Goal: Task Accomplishment & Management: Use online tool/utility

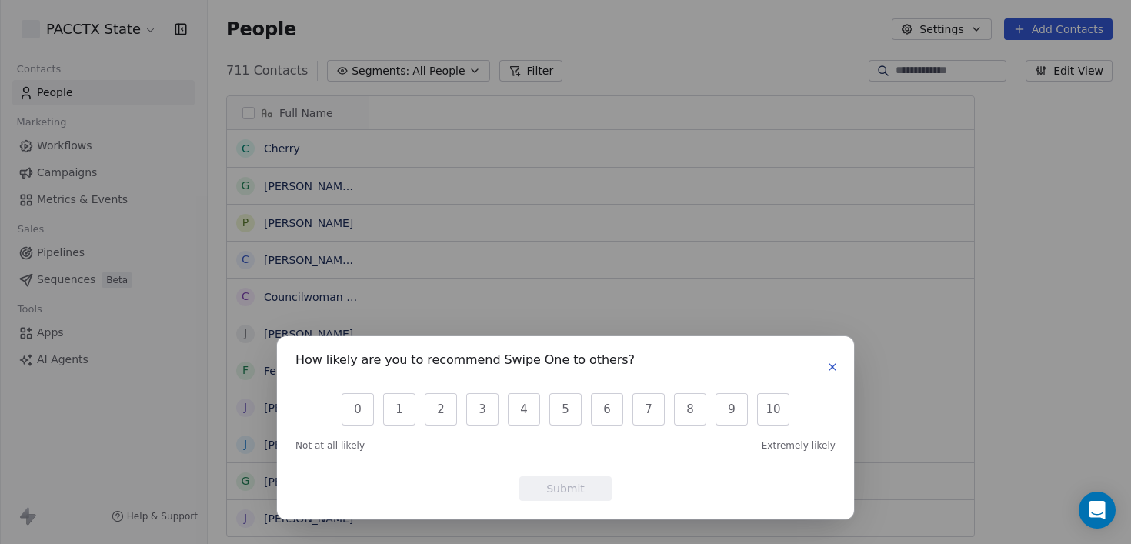
scroll to position [467, 912]
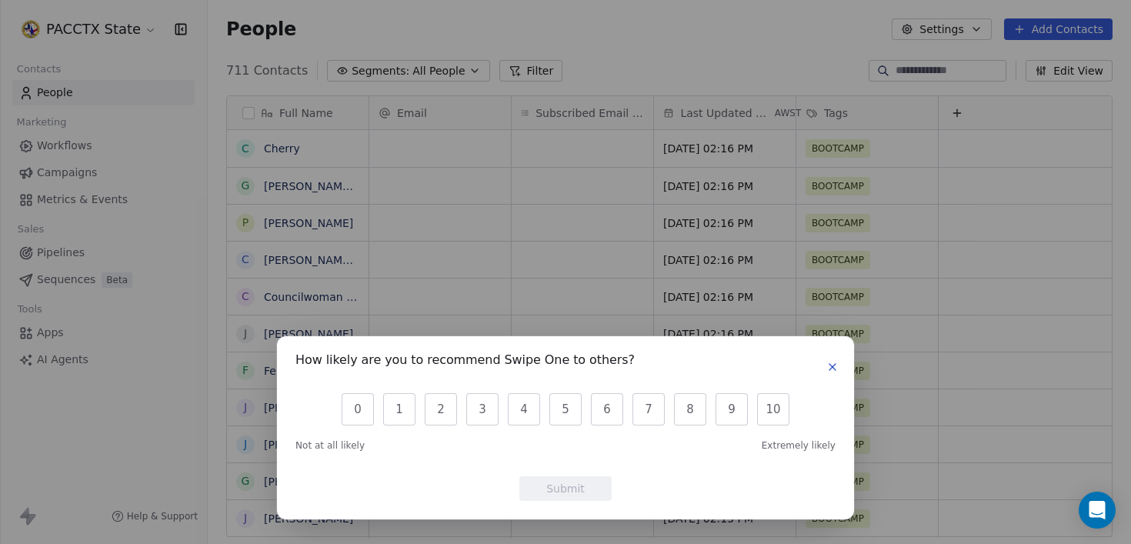
click at [830, 366] on icon "button" at bounding box center [833, 367] width 12 height 12
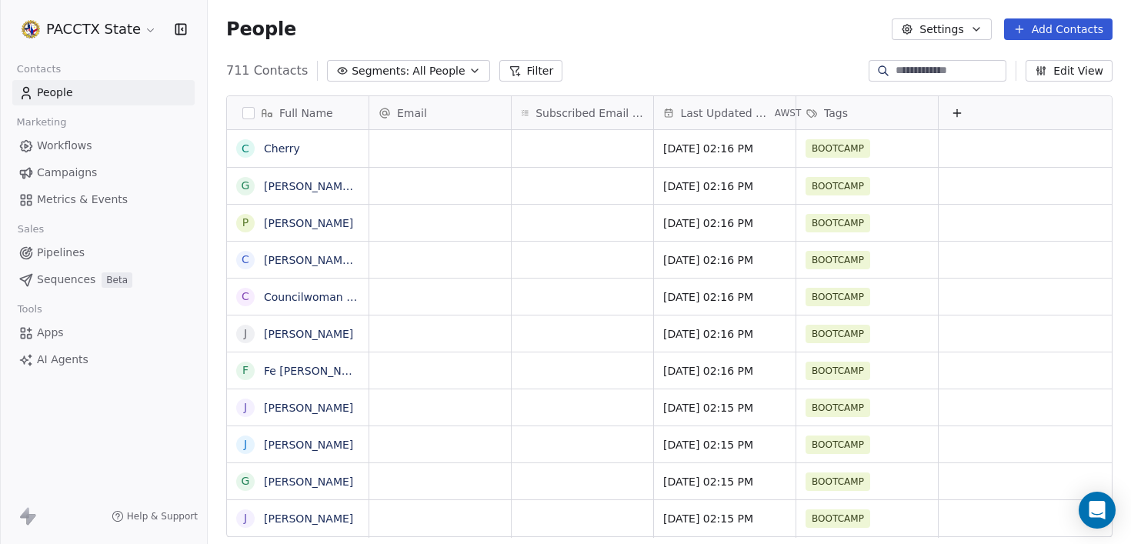
click at [88, 171] on span "Campaigns" at bounding box center [67, 173] width 60 height 16
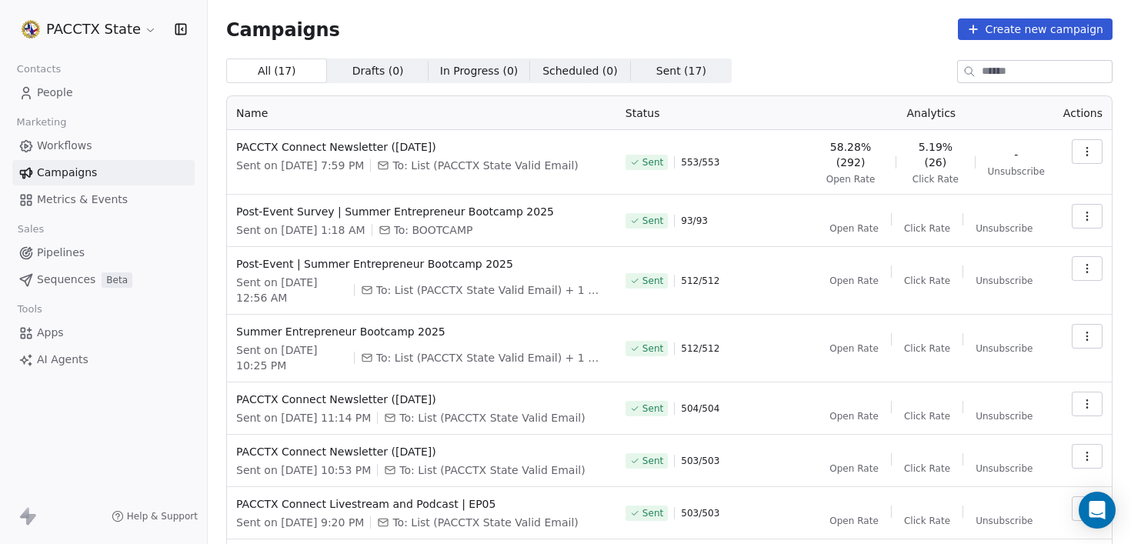
click at [1076, 142] on button "button" at bounding box center [1087, 151] width 31 height 25
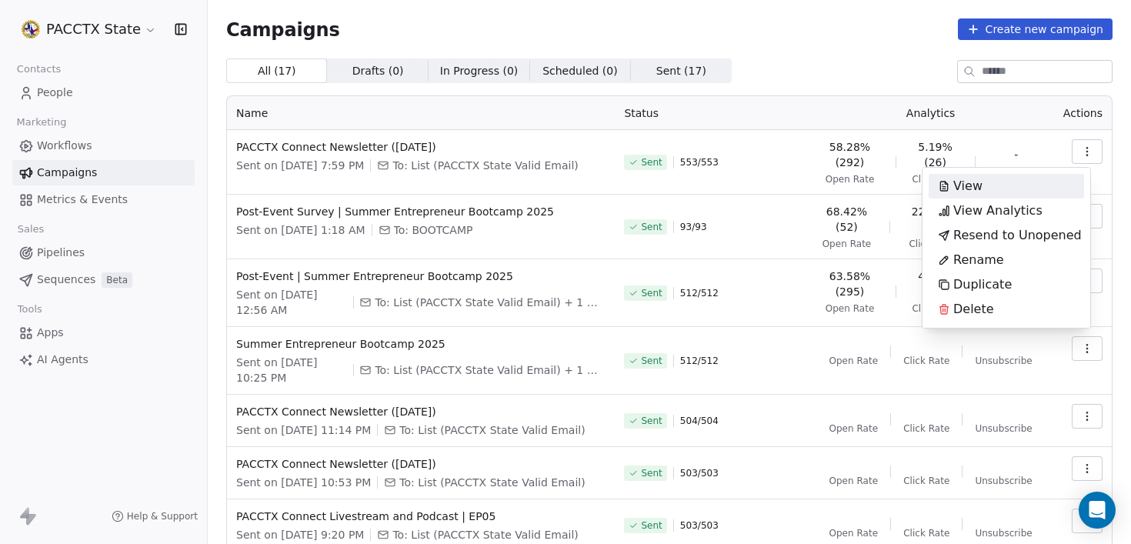
click at [970, 182] on span "View" at bounding box center [968, 186] width 29 height 18
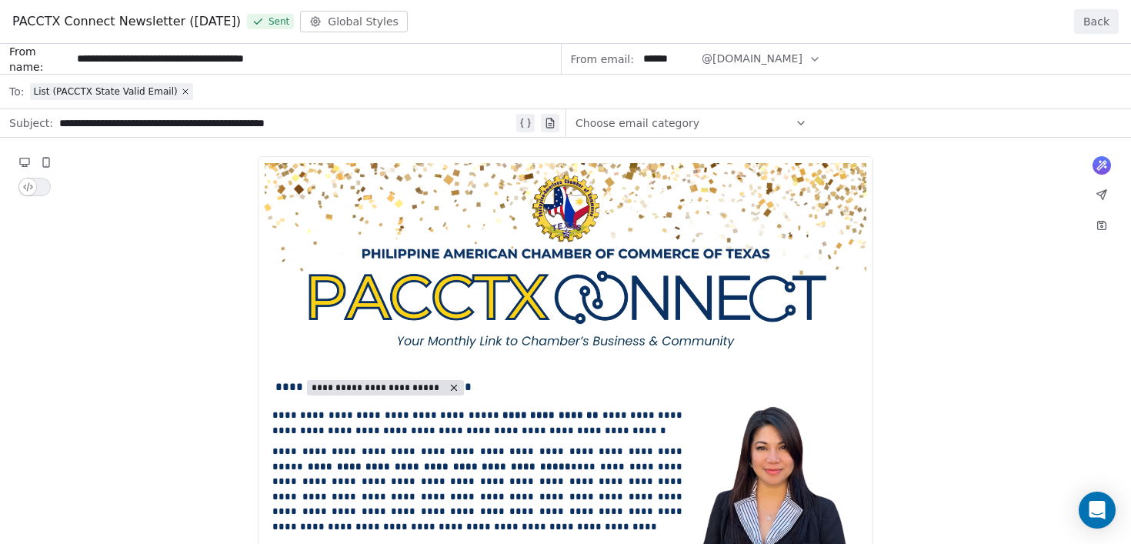
click at [1107, 17] on button "Back" at bounding box center [1096, 21] width 45 height 25
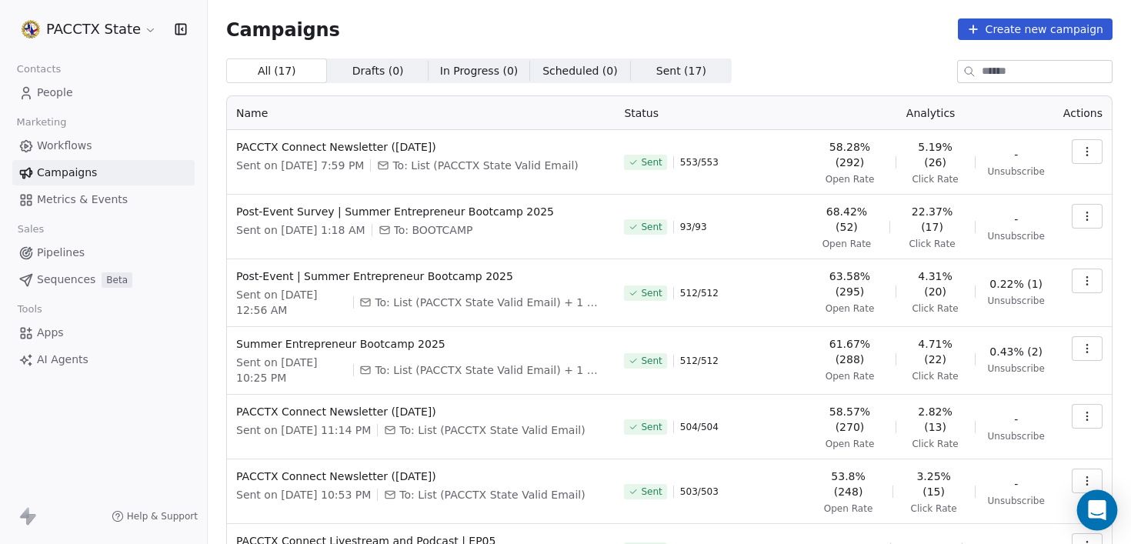
click at [1104, 498] on div "Open Intercom Messenger" at bounding box center [1097, 510] width 41 height 41
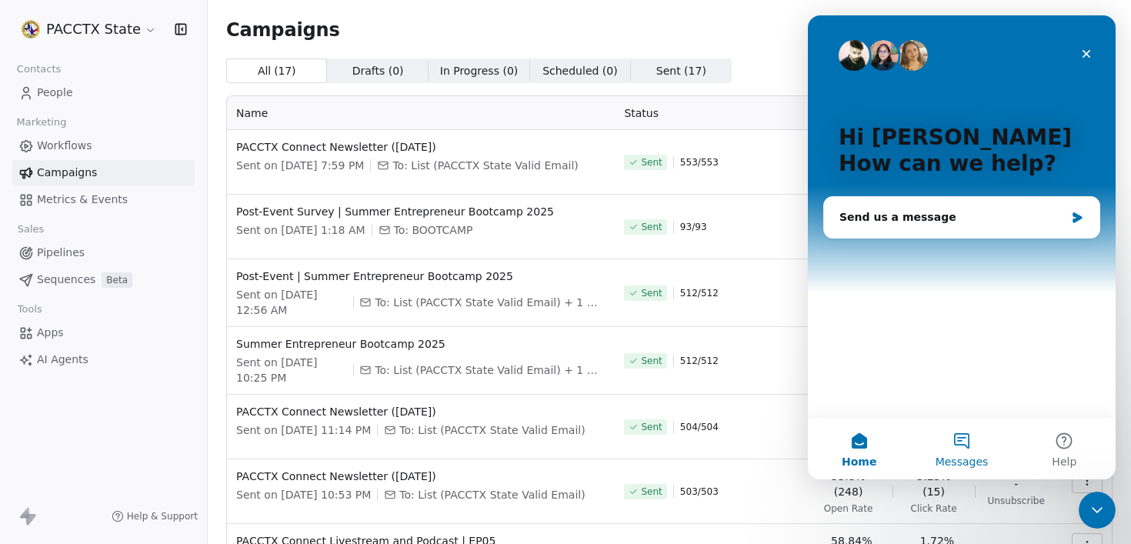
click at [954, 445] on button "Messages" at bounding box center [961, 449] width 102 height 62
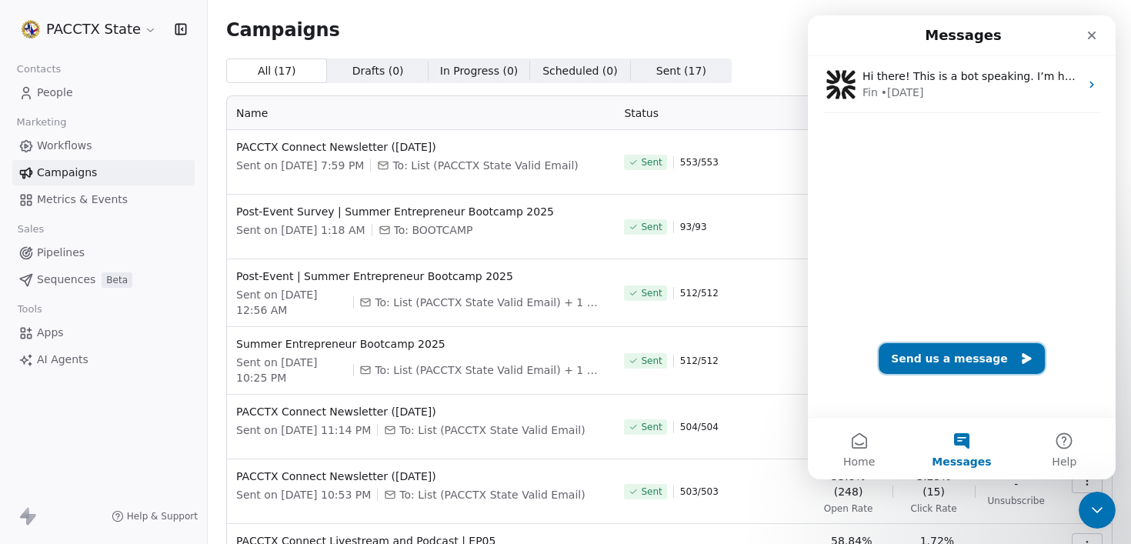
click at [930, 355] on button "Send us a message" at bounding box center [962, 358] width 166 height 31
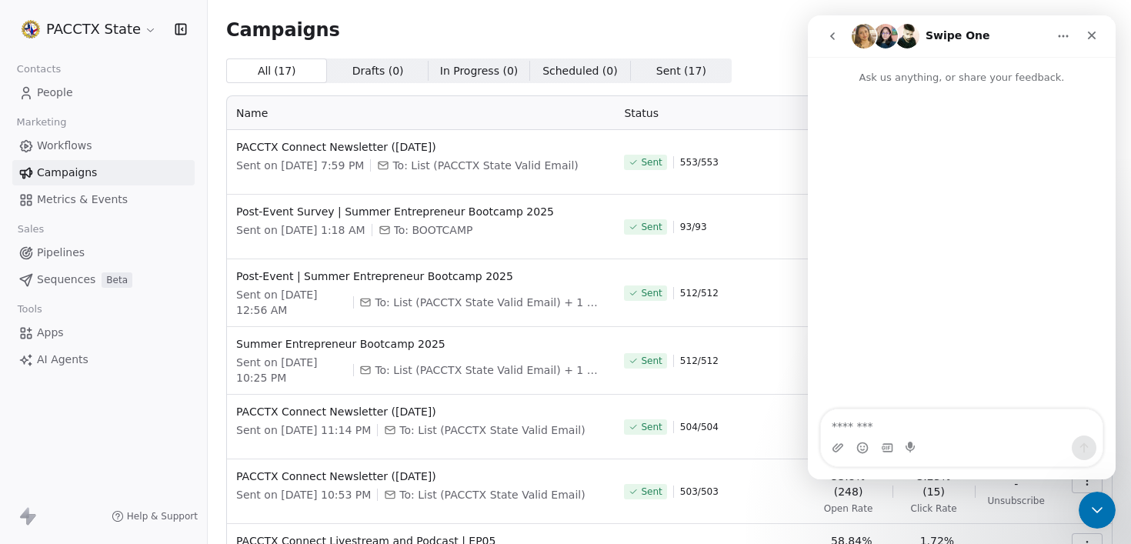
click at [914, 419] on textarea "Message…" at bounding box center [962, 422] width 282 height 26
type textarea "**********"
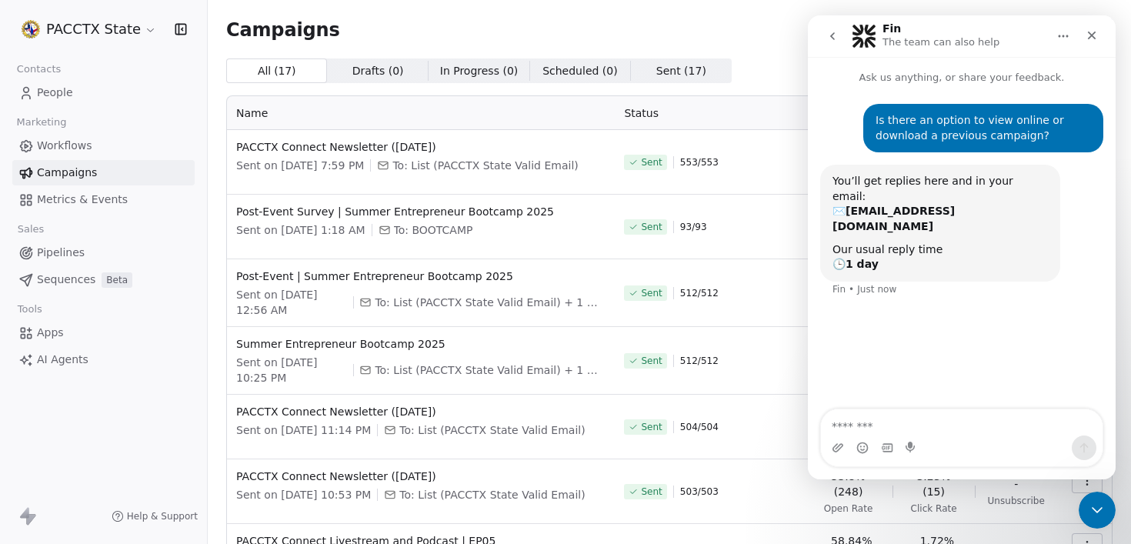
click at [837, 32] on icon "go back" at bounding box center [833, 36] width 12 height 12
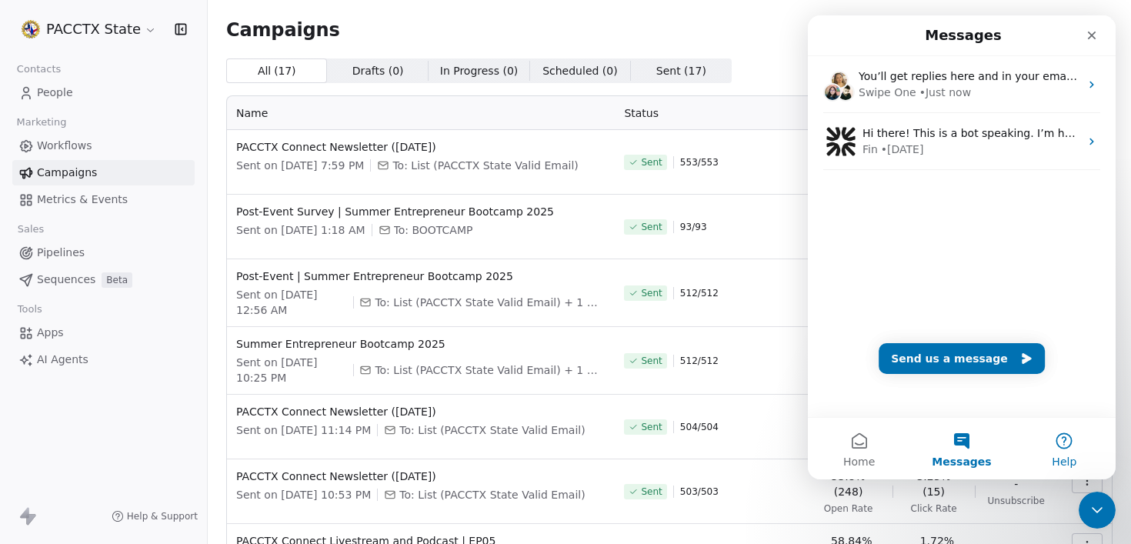
click at [1066, 448] on button "Help" at bounding box center [1065, 449] width 102 height 62
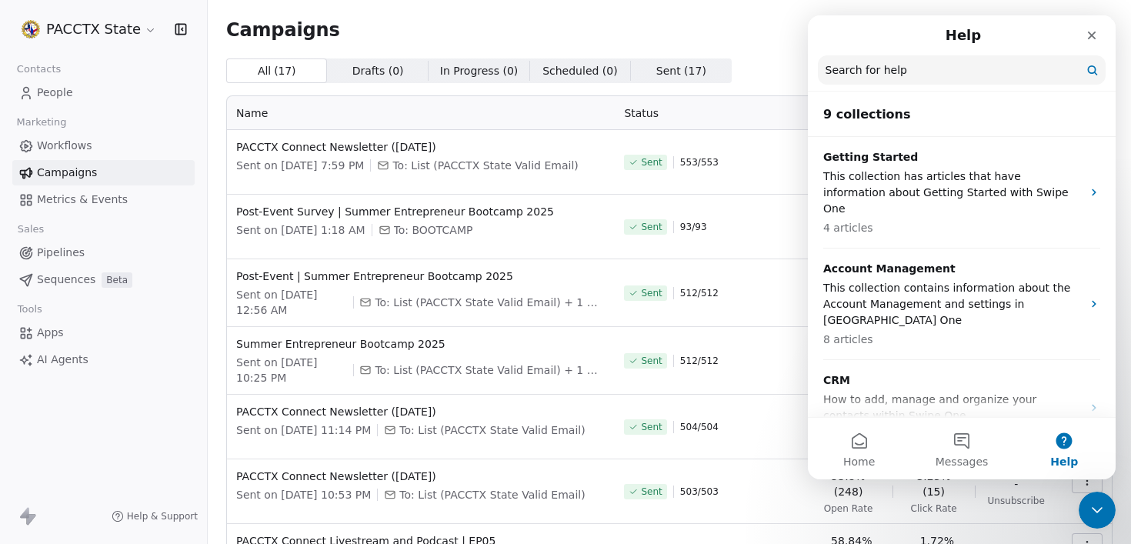
click at [919, 86] on nav "Help Search for help" at bounding box center [962, 53] width 308 height 76
click at [921, 70] on input "Search for help" at bounding box center [962, 70] width 286 height 29
type input "**********"
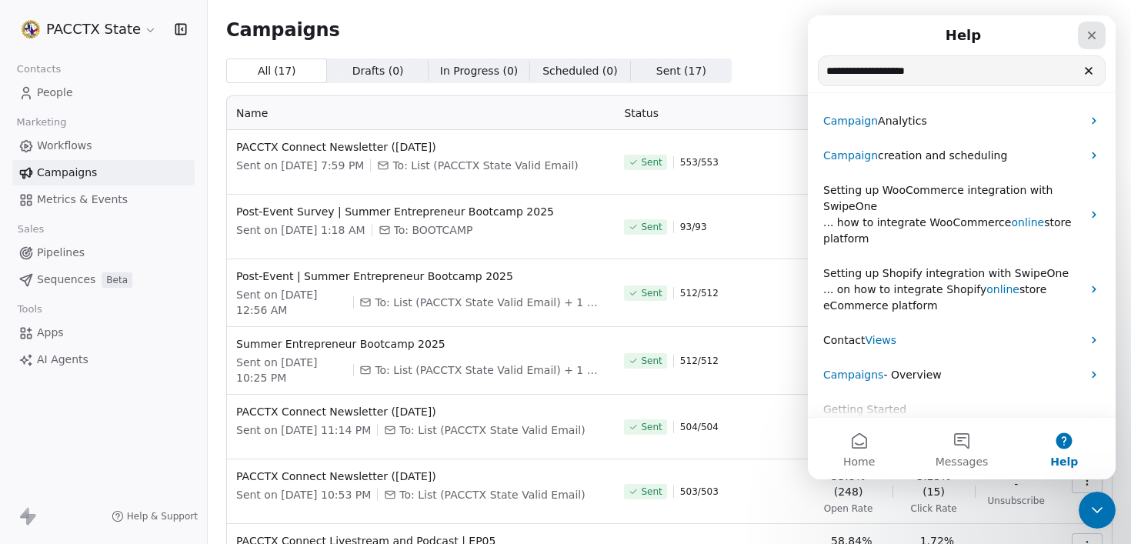
click at [1092, 35] on icon "Close" at bounding box center [1092, 36] width 8 height 8
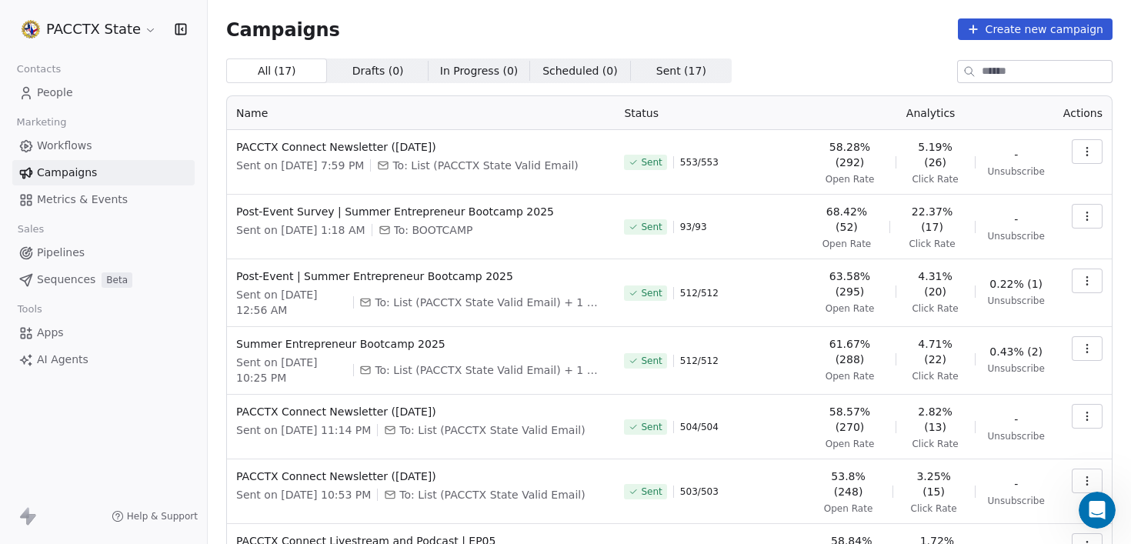
click at [1081, 151] on icon "button" at bounding box center [1087, 151] width 12 height 12
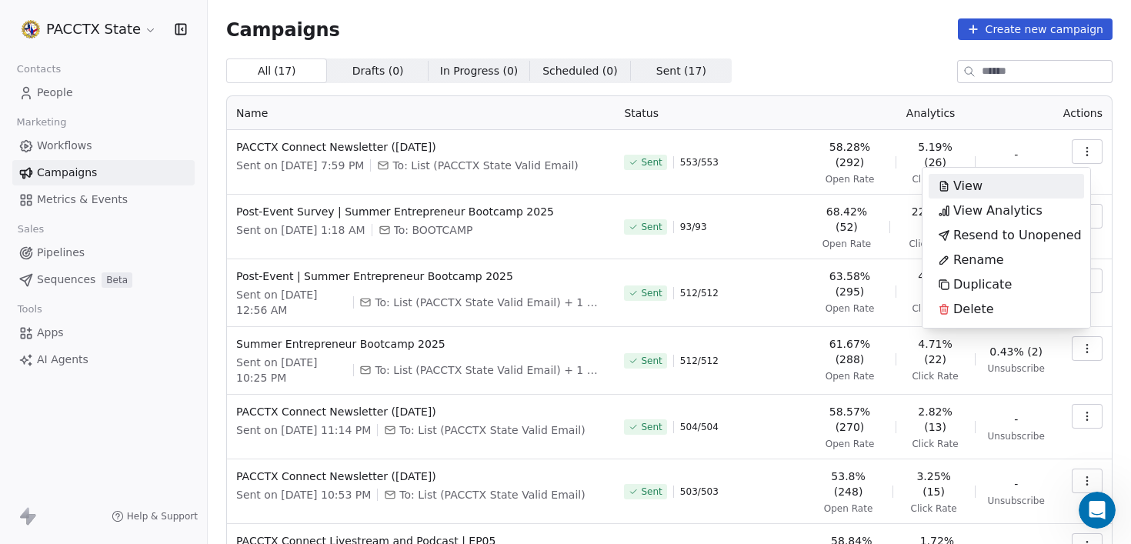
click at [737, 56] on html "PACCTX State Contacts People Marketing Workflows Campaigns Metrics & Events Sal…" at bounding box center [565, 272] width 1131 height 544
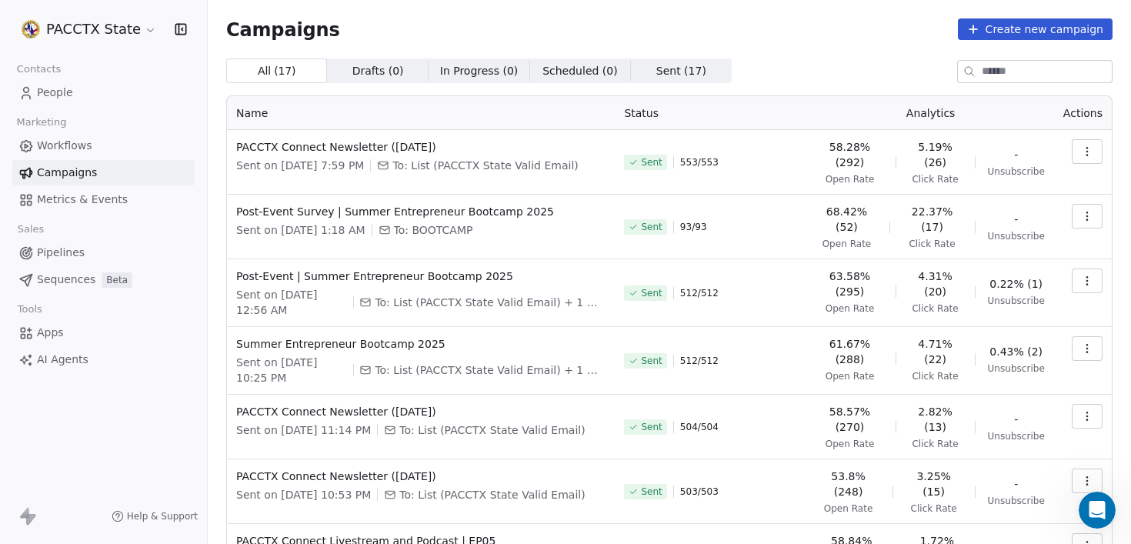
click at [124, 516] on rect at bounding box center [118, 516] width 12 height 12
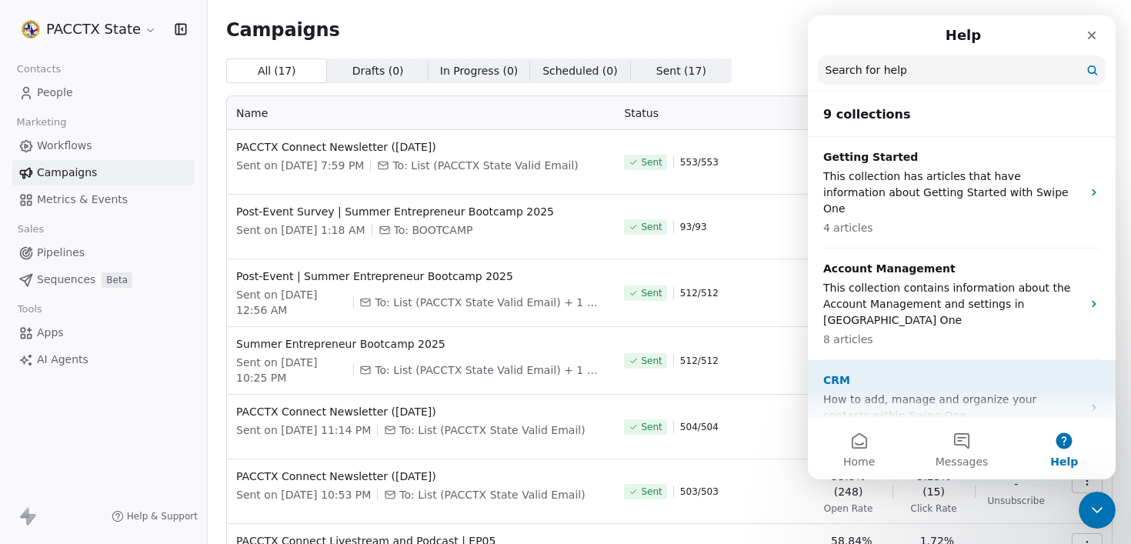
scroll to position [562, 0]
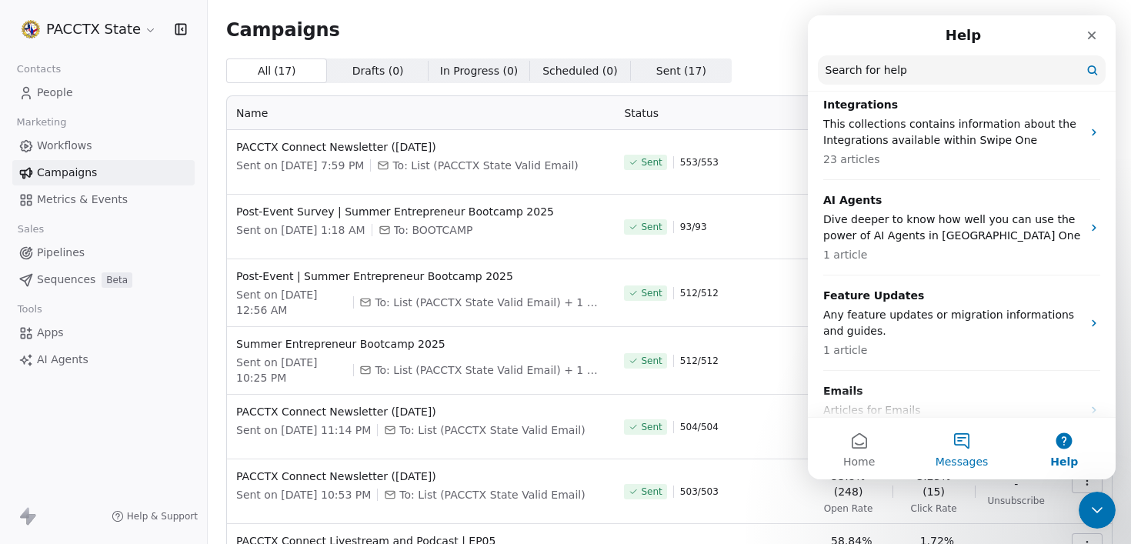
click at [968, 449] on button "Messages" at bounding box center [961, 449] width 102 height 62
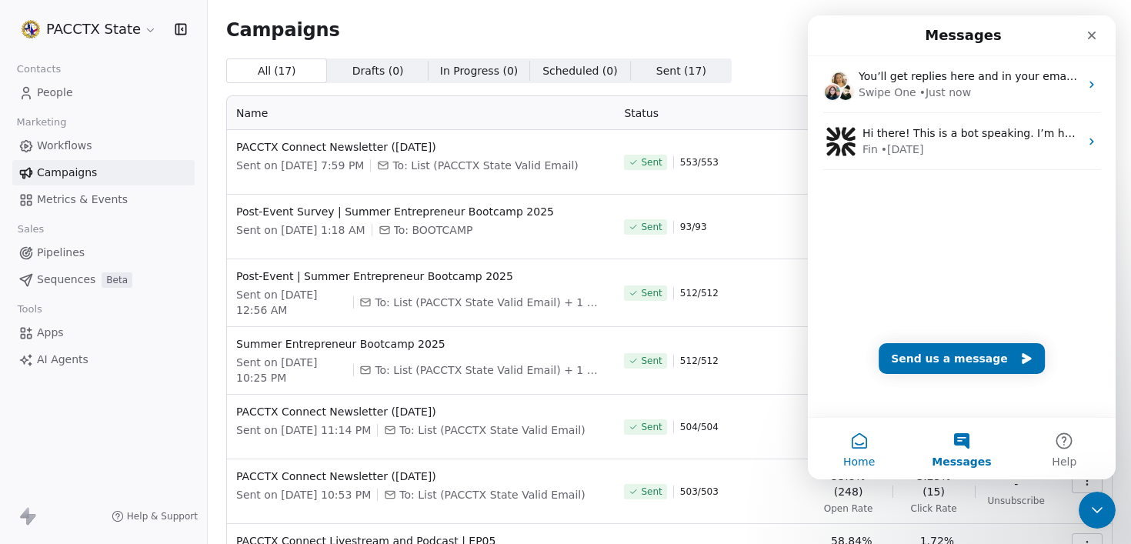
click at [855, 450] on button "Home" at bounding box center [859, 449] width 102 height 62
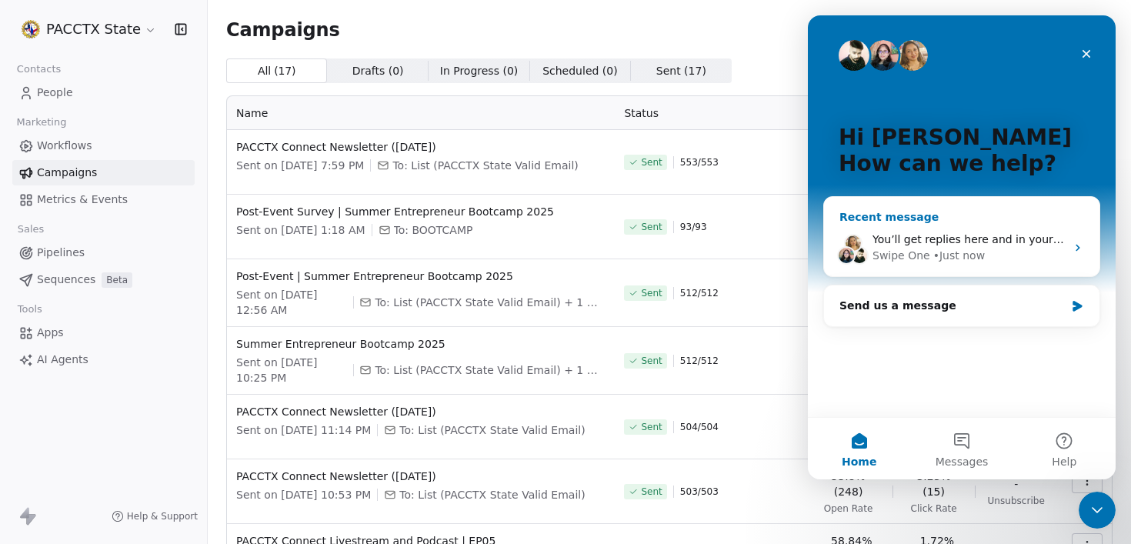
click at [914, 250] on div "Swipe One" at bounding box center [902, 256] width 58 height 16
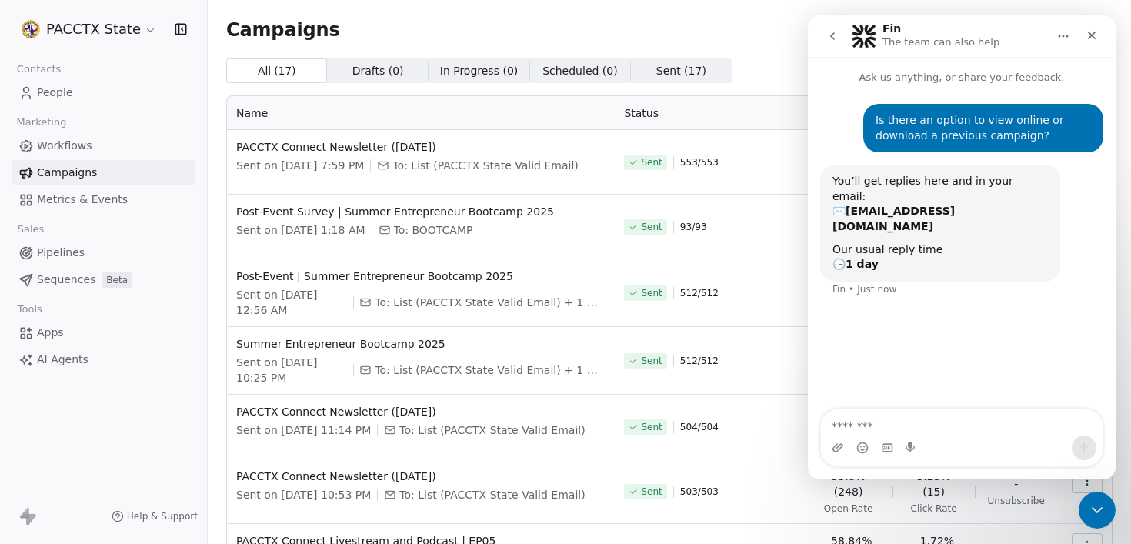
click at [840, 25] on button "go back" at bounding box center [832, 36] width 29 height 29
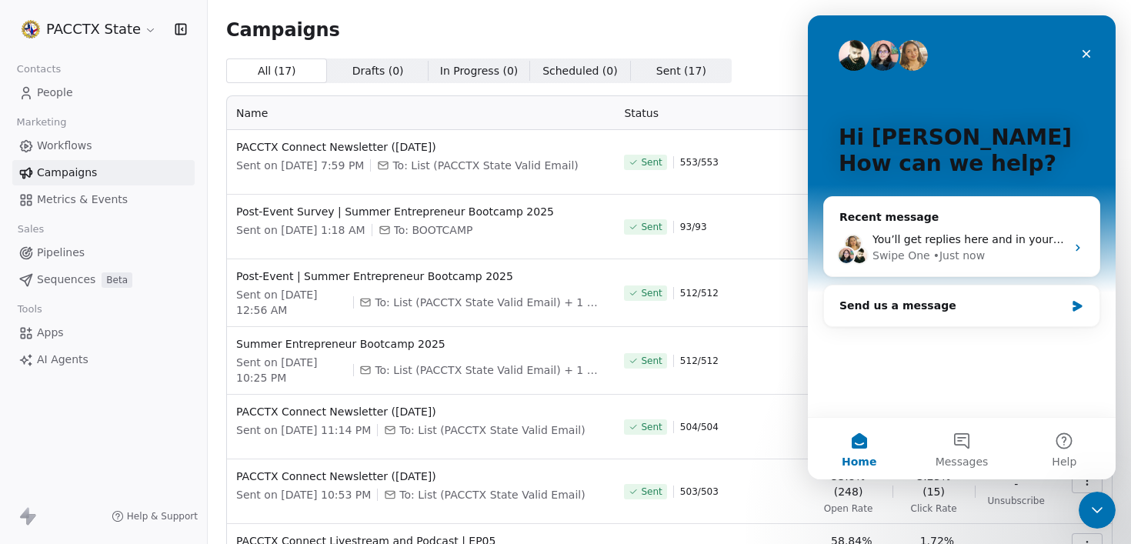
click at [524, 35] on div "Campaigns Create new campaign" at bounding box center [669, 29] width 887 height 22
click at [20, 516] on icon at bounding box center [24, 512] width 9 height 11
click at [28, 518] on icon at bounding box center [24, 512] width 9 height 11
click at [1051, 447] on button "Help" at bounding box center [1065, 449] width 102 height 62
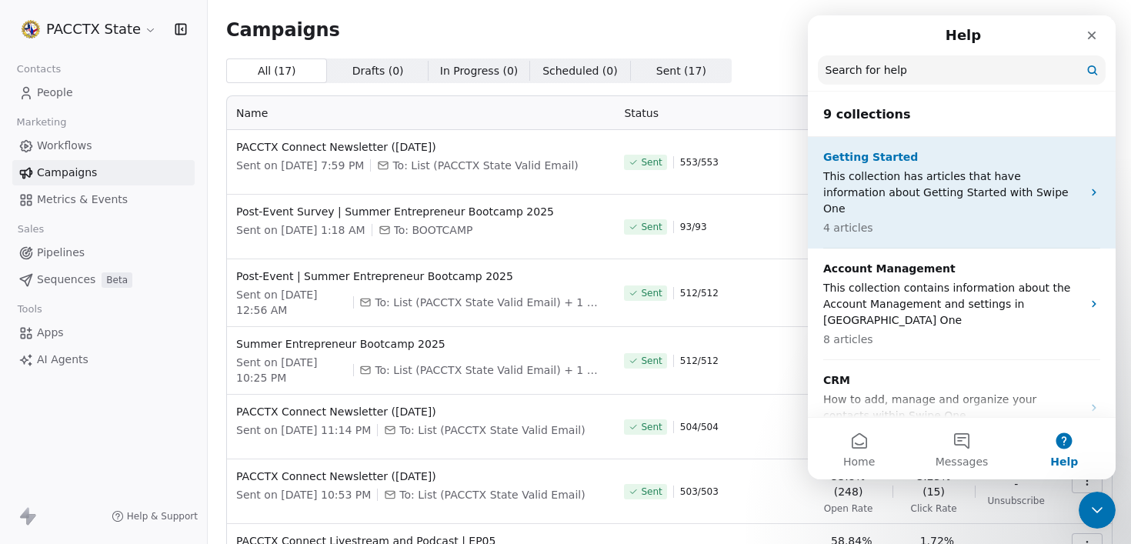
scroll to position [373, 0]
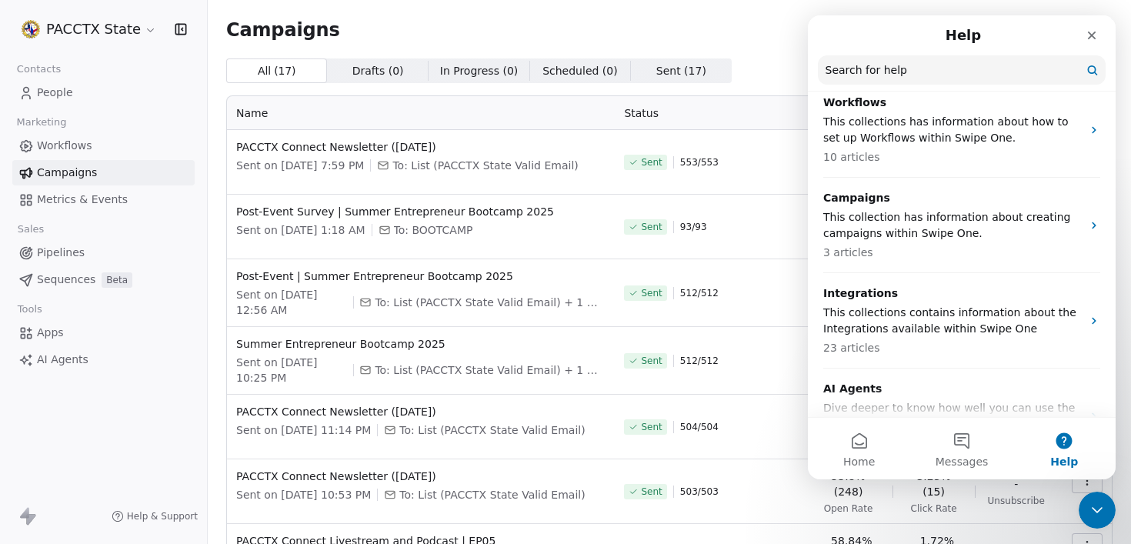
click at [912, 81] on input "Search for help" at bounding box center [962, 69] width 288 height 29
type input "**********"
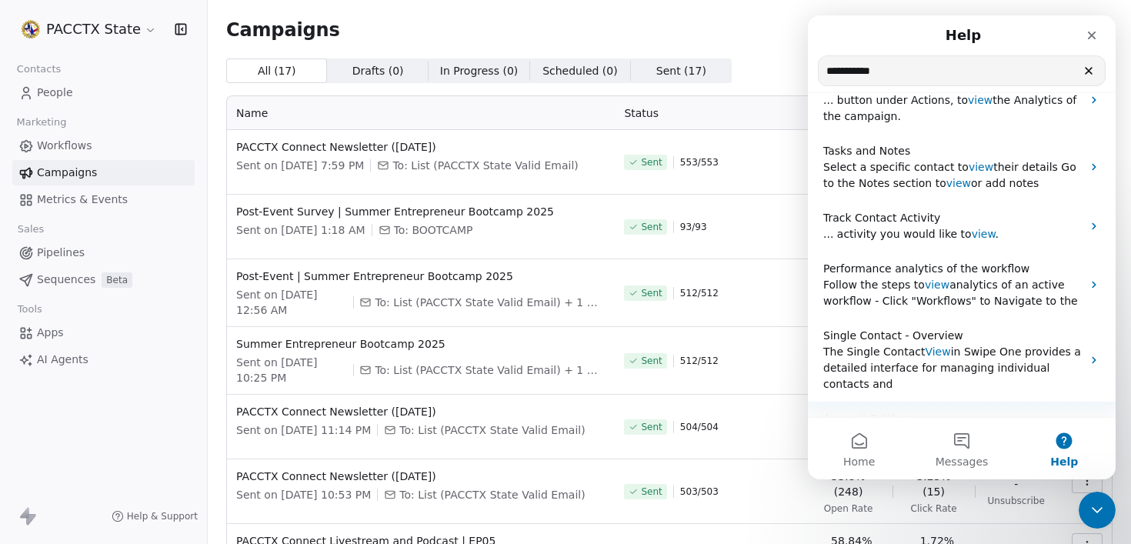
scroll to position [0, 0]
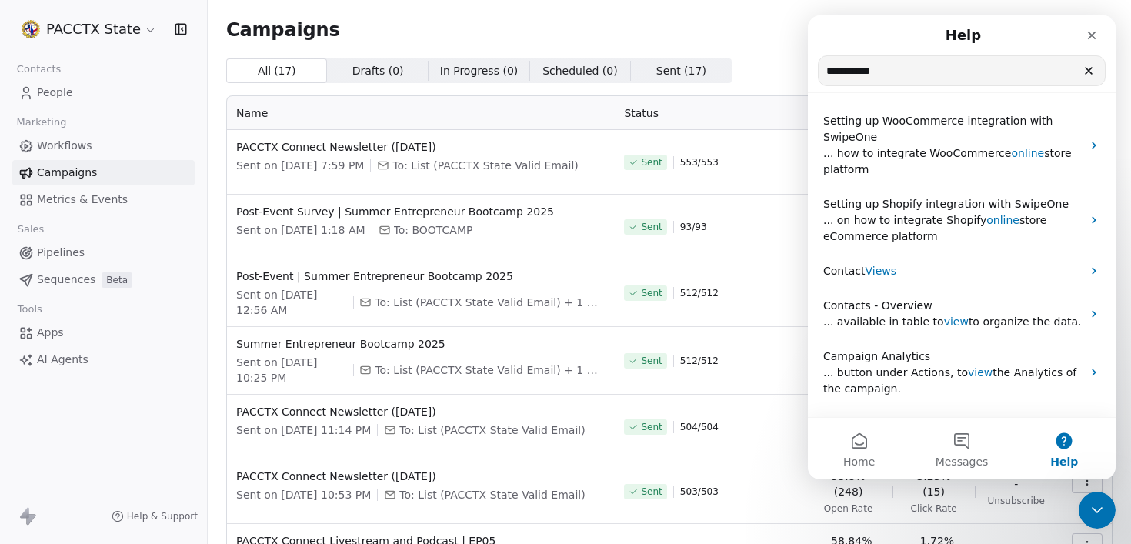
click at [604, 22] on div "Campaigns Create new campaign" at bounding box center [669, 29] width 887 height 22
click at [119, 28] on html "PACCTX State Contacts People Marketing Workflows Campaigns Metrics & Events Sal…" at bounding box center [565, 272] width 1131 height 544
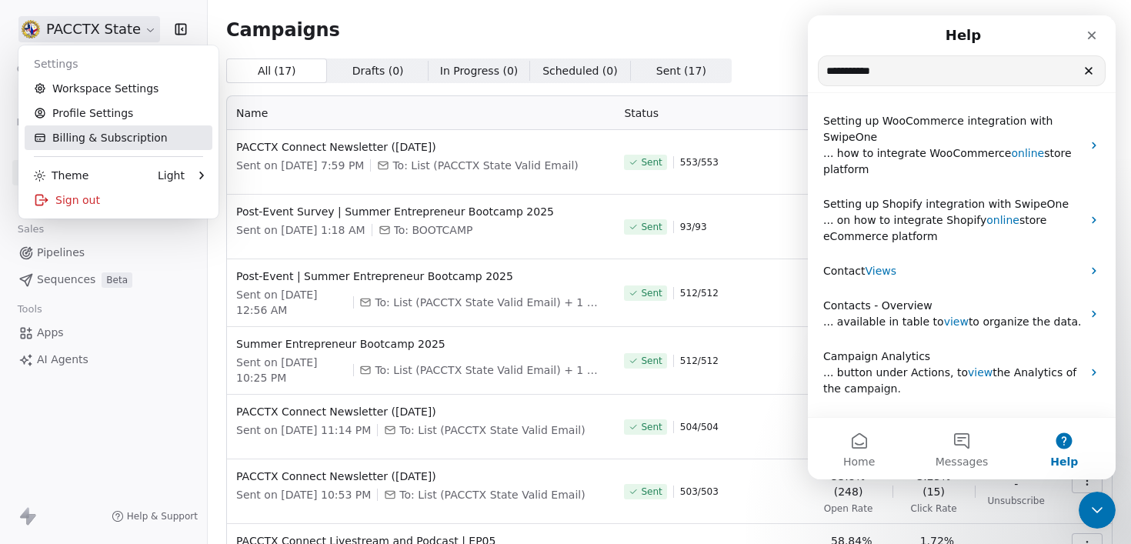
click at [87, 131] on link "Billing & Subscription" at bounding box center [119, 137] width 188 height 25
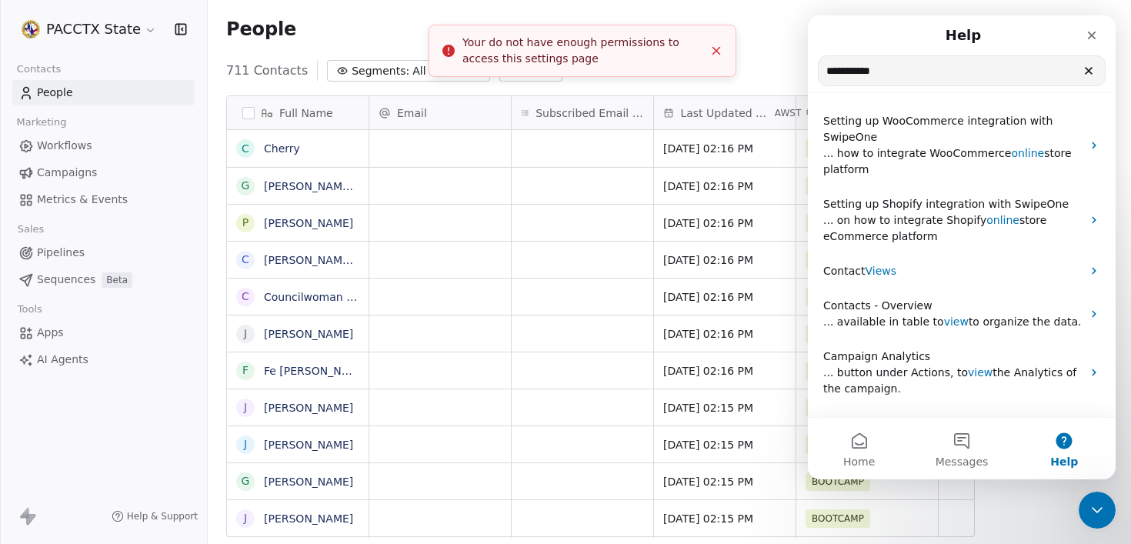
scroll to position [467, 912]
click at [713, 52] on icon "Close toast" at bounding box center [717, 51] width 14 height 14
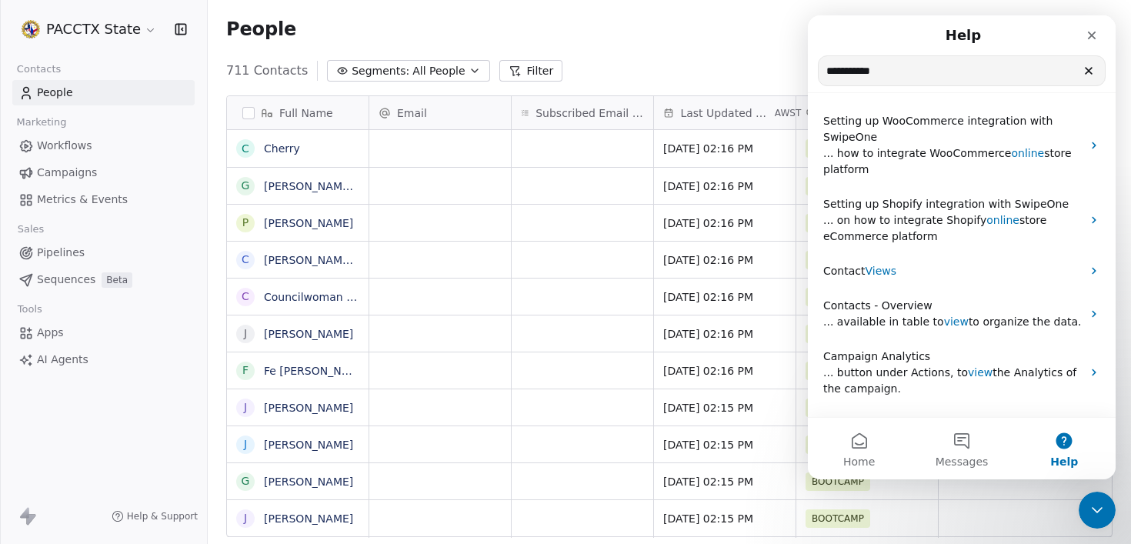
click at [77, 168] on span "Campaigns" at bounding box center [67, 173] width 60 height 16
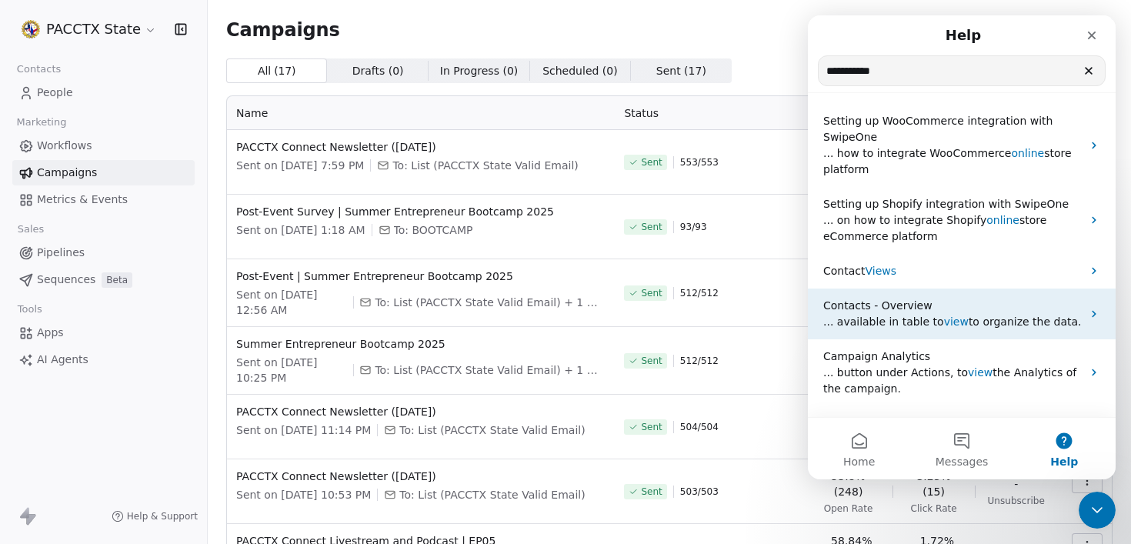
scroll to position [307, 0]
